Goal: Task Accomplishment & Management: Complete application form

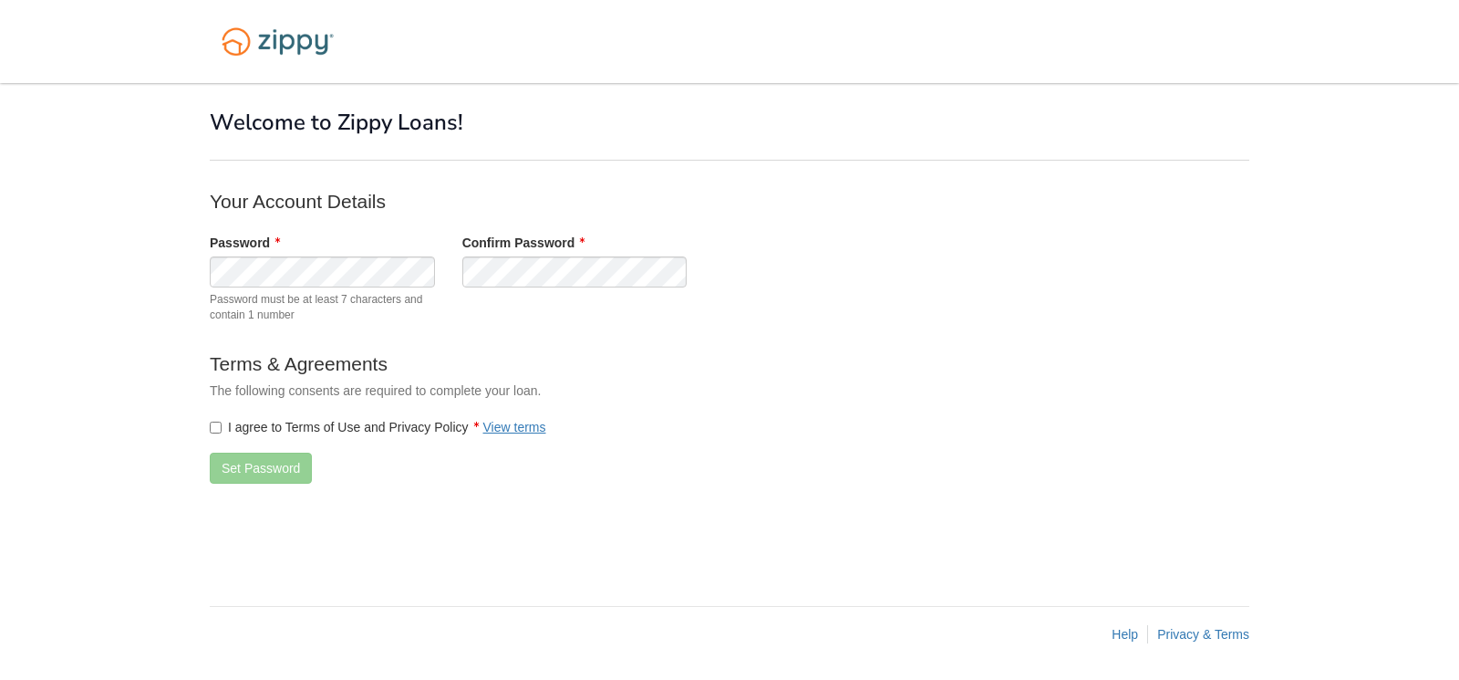
click at [708, 400] on form "Your Account Details Password Password must be at least 7 characters and contai…" at bounding box center [575, 342] width 730 height 309
click at [763, 451] on form "Your Account Details Password Password must be at least 7 characters and contai…" at bounding box center [575, 342] width 730 height 309
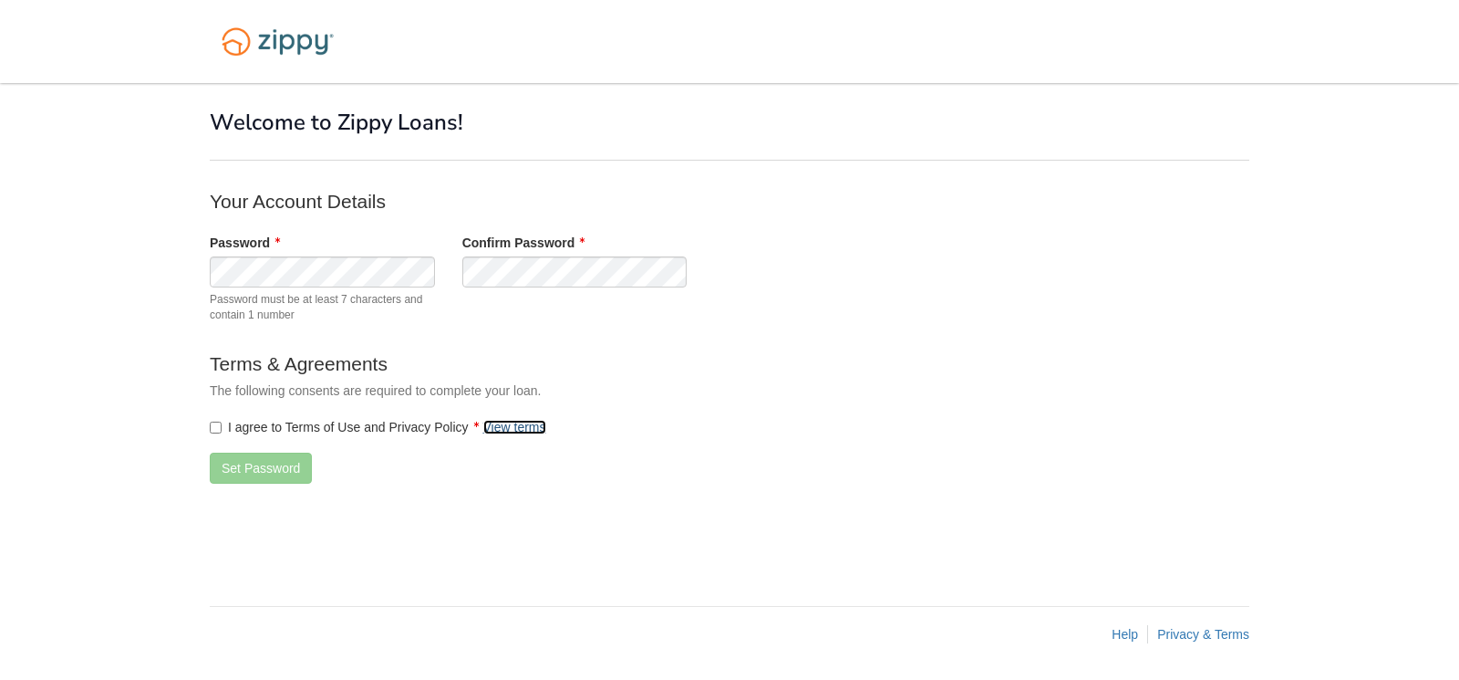
click at [514, 425] on link "View terms" at bounding box center [514, 427] width 63 height 15
click at [254, 462] on button "Set Password" at bounding box center [261, 467] width 102 height 31
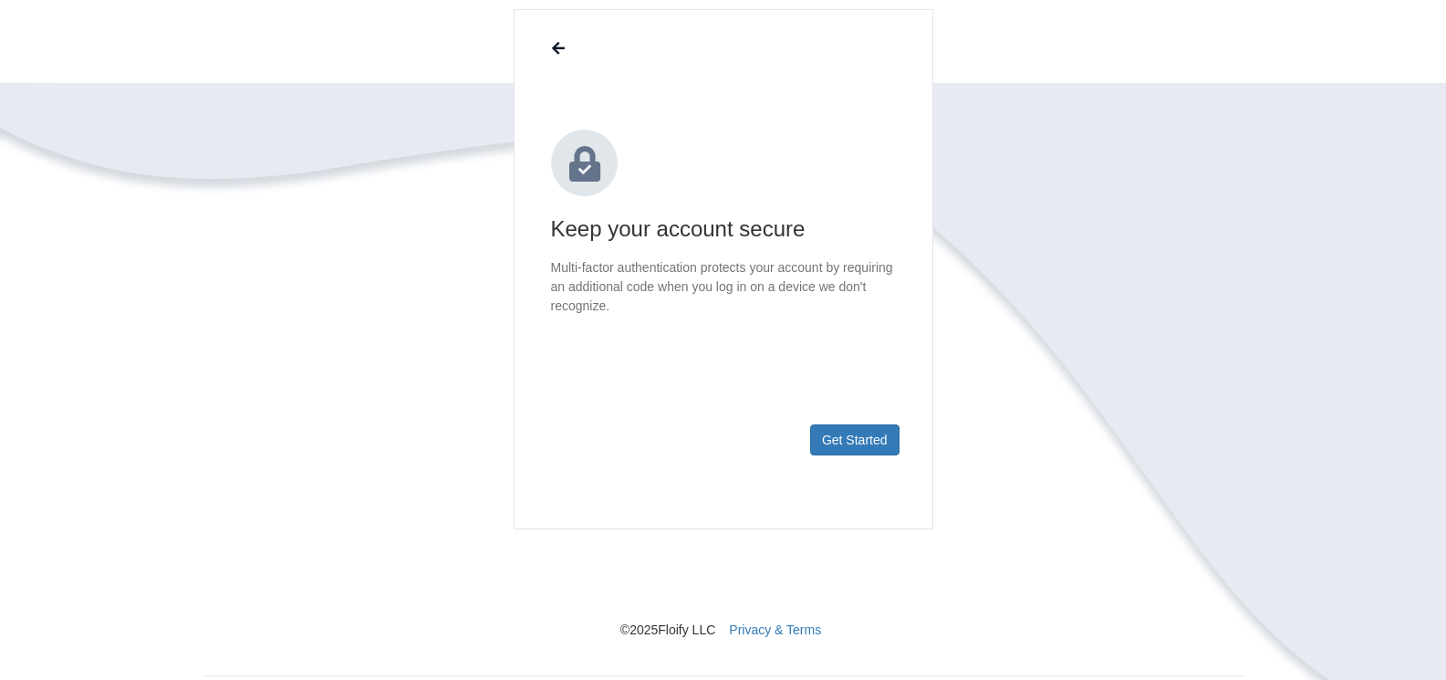
scroll to position [182, 0]
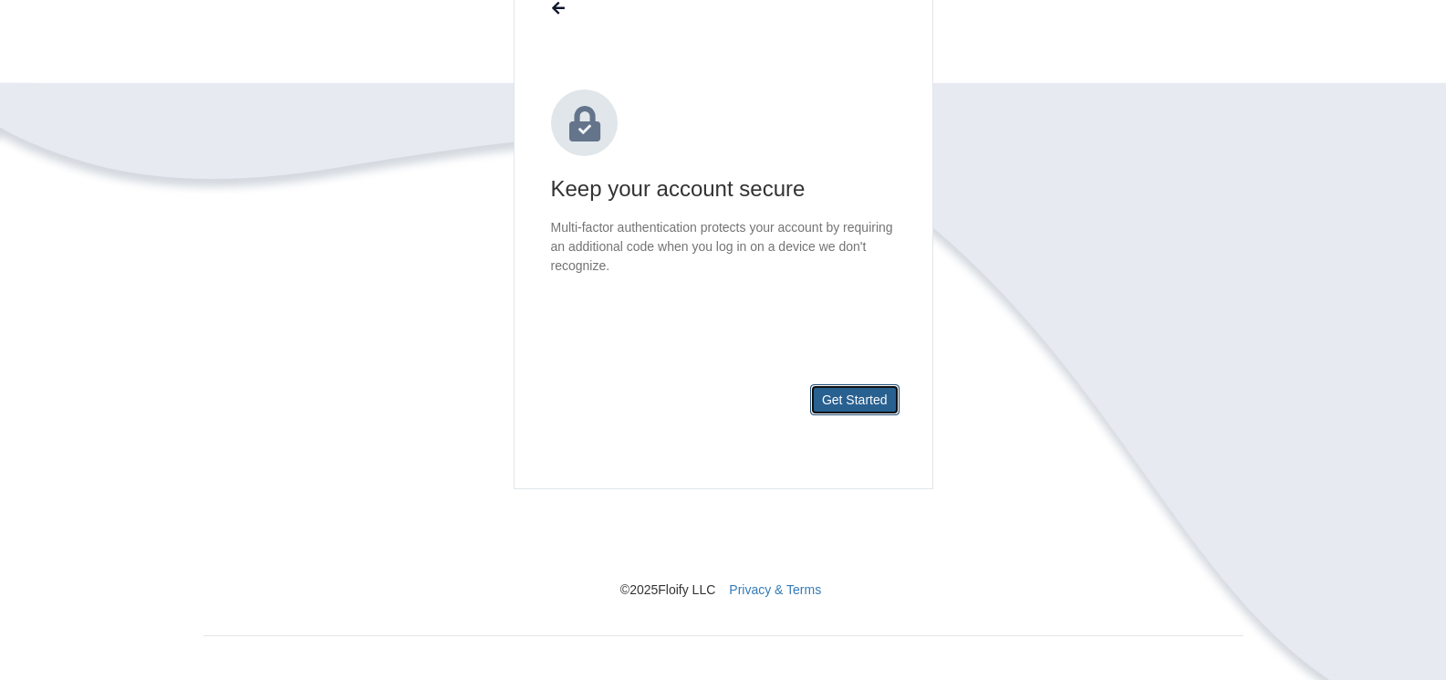
click at [846, 400] on button "Get Started" at bounding box center [854, 399] width 89 height 31
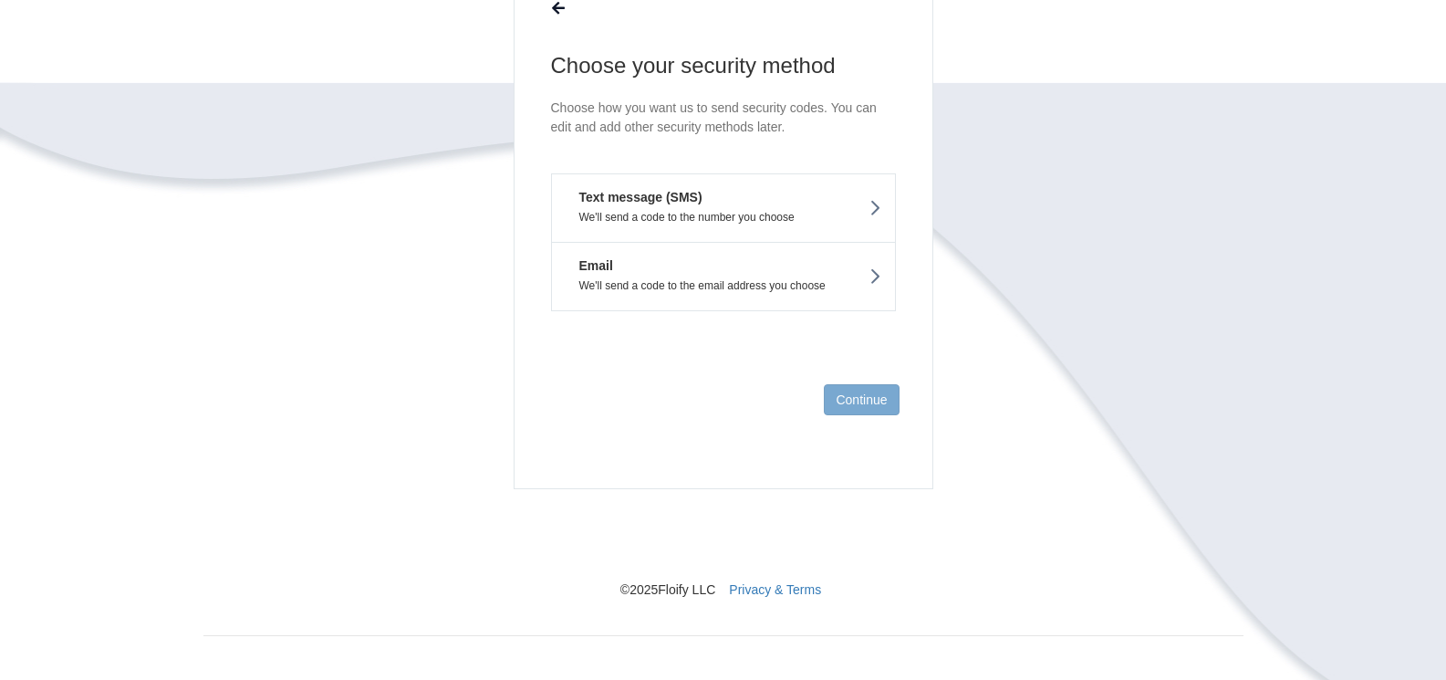
click at [756, 205] on button "Text message (SMS) We'll send a code to the number you choose" at bounding box center [723, 207] width 345 height 68
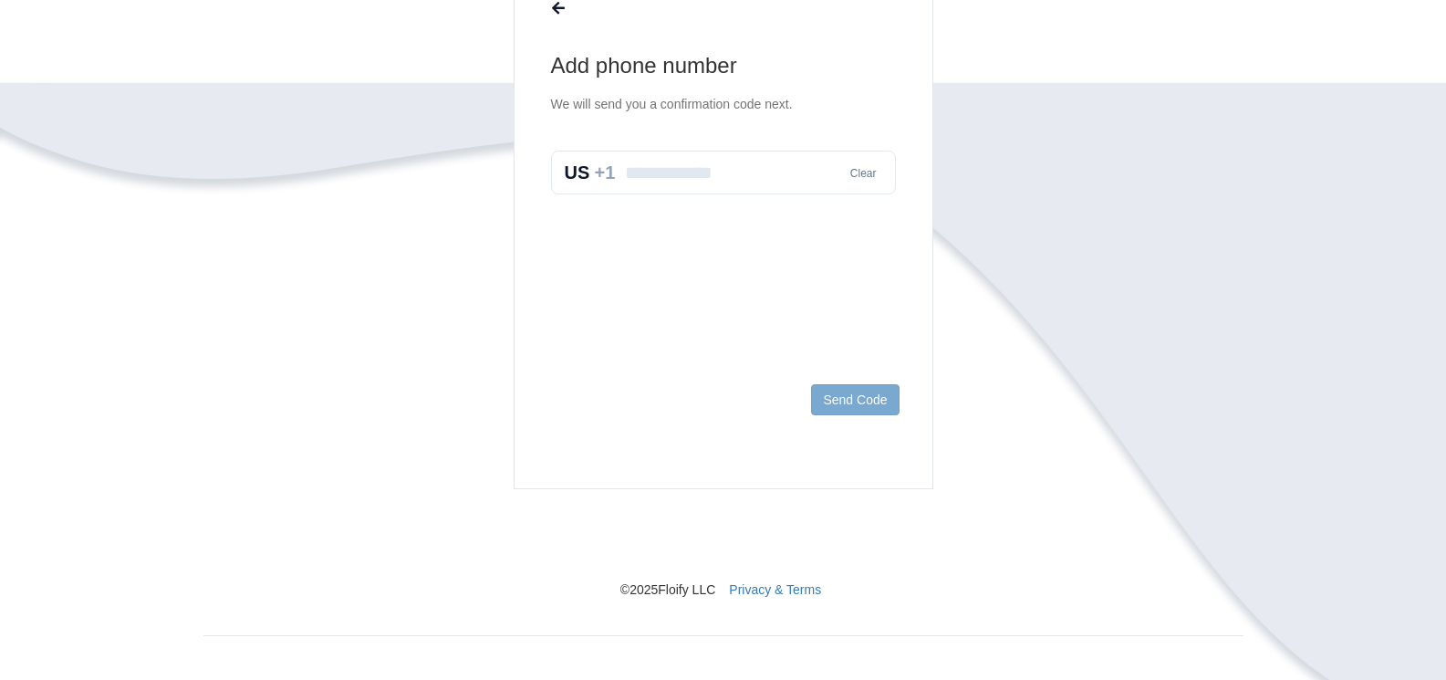
click at [763, 182] on input "text" at bounding box center [723, 173] width 345 height 44
type input "**********"
click at [849, 392] on button "Send Code" at bounding box center [855, 399] width 88 height 31
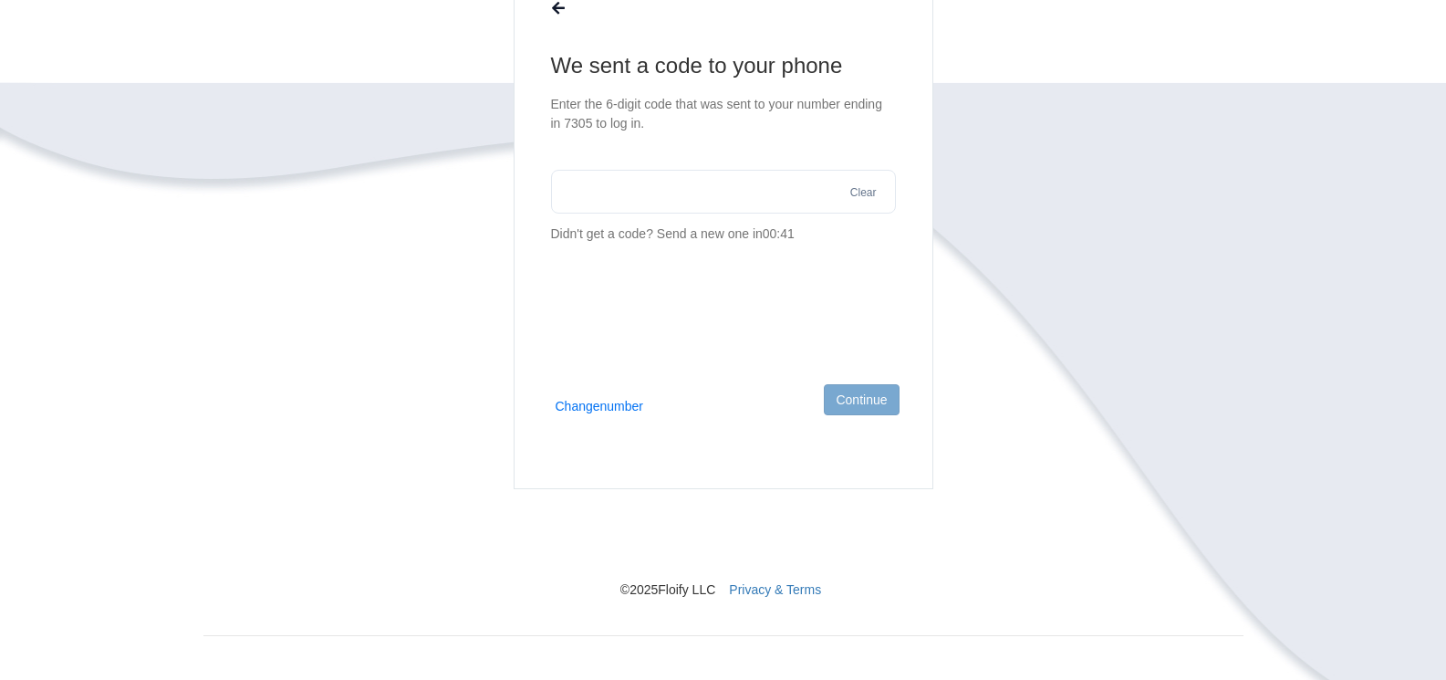
click at [592, 202] on input "text" at bounding box center [723, 192] width 345 height 44
type input "******"
click at [867, 397] on button "Continue" at bounding box center [861, 399] width 75 height 31
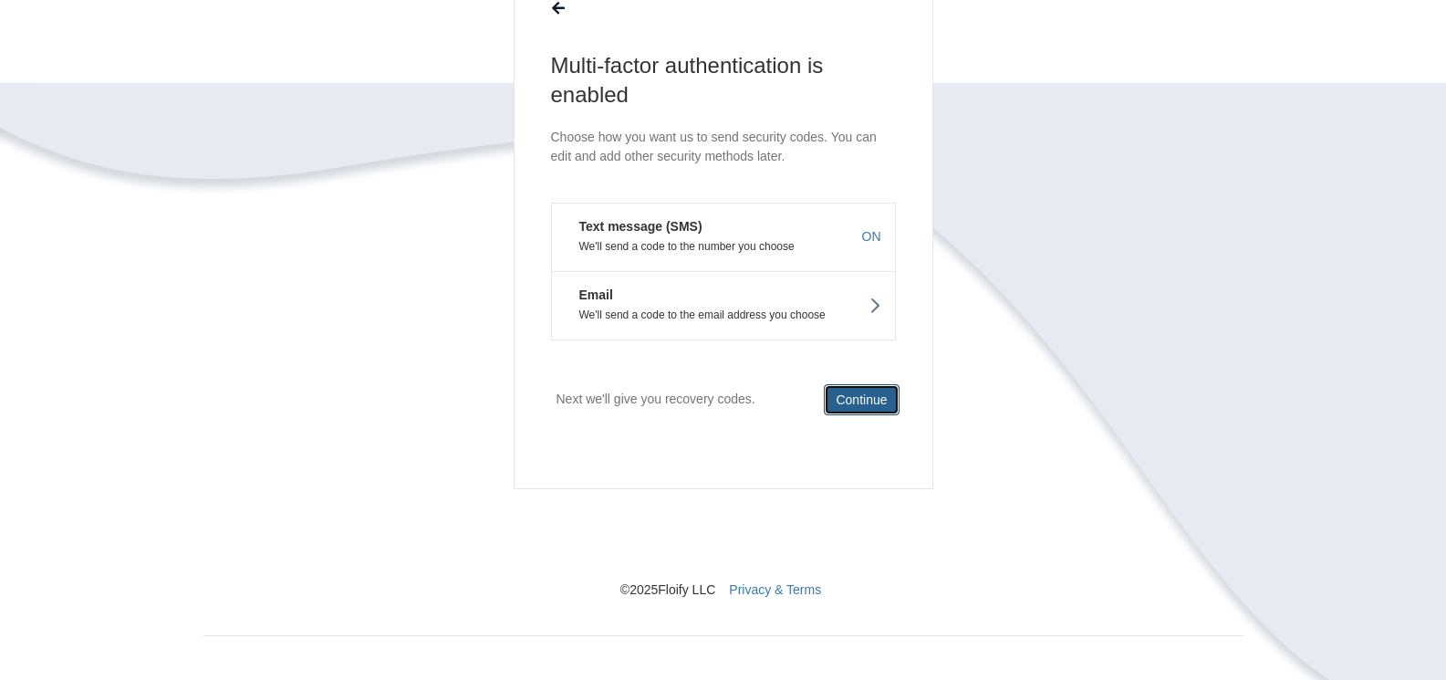
click at [877, 398] on button "Continue" at bounding box center [861, 399] width 75 height 31
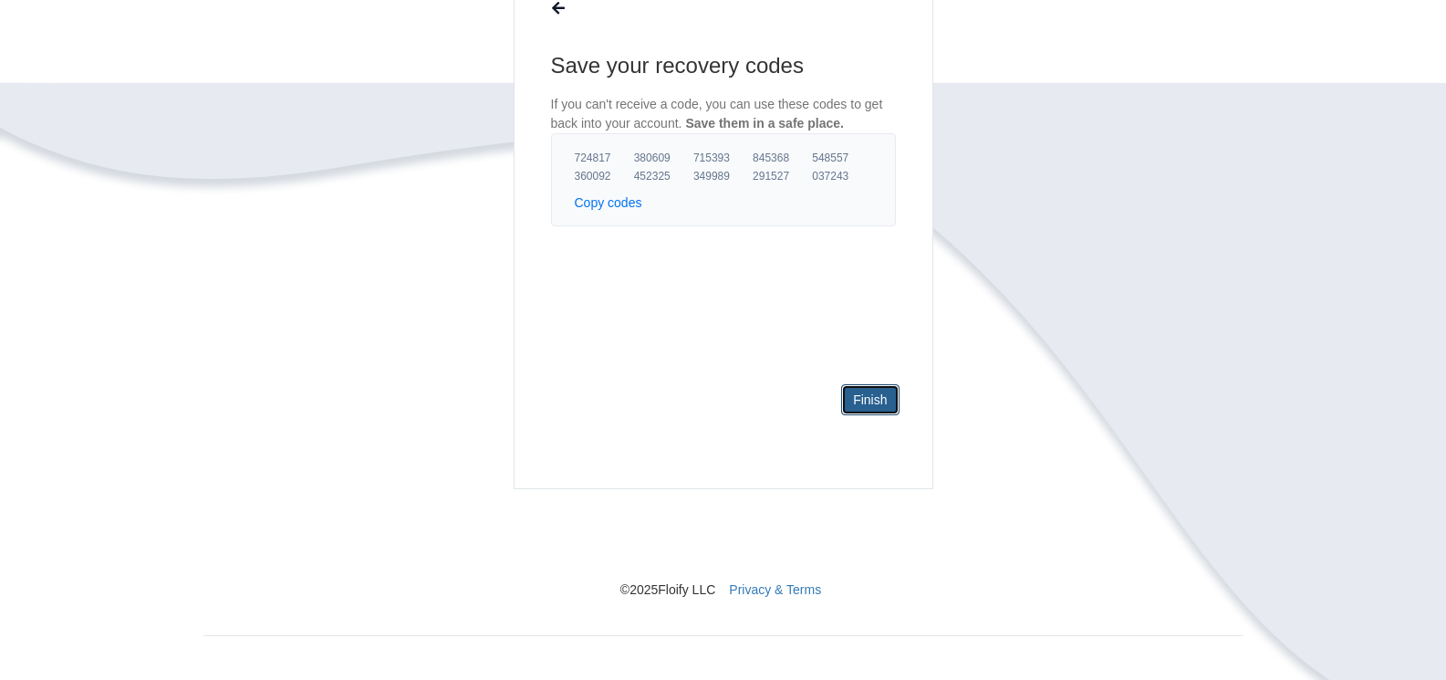
click at [883, 399] on link "Finish" at bounding box center [869, 399] width 57 height 31
